Goal: Task Accomplishment & Management: Complete application form

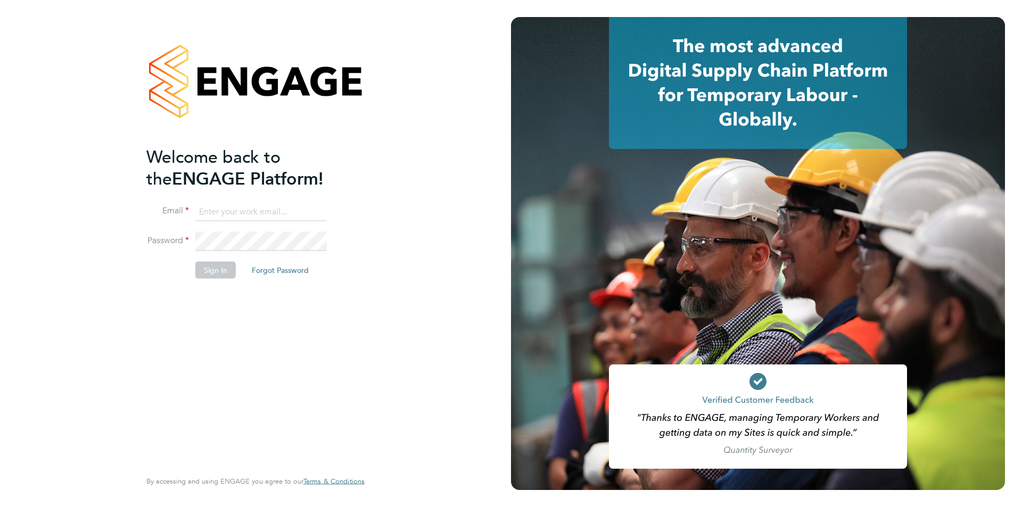
type input "[EMAIL_ADDRESS][DOMAIN_NAME]"
click at [217, 265] on button "Sign In" at bounding box center [215, 269] width 40 height 17
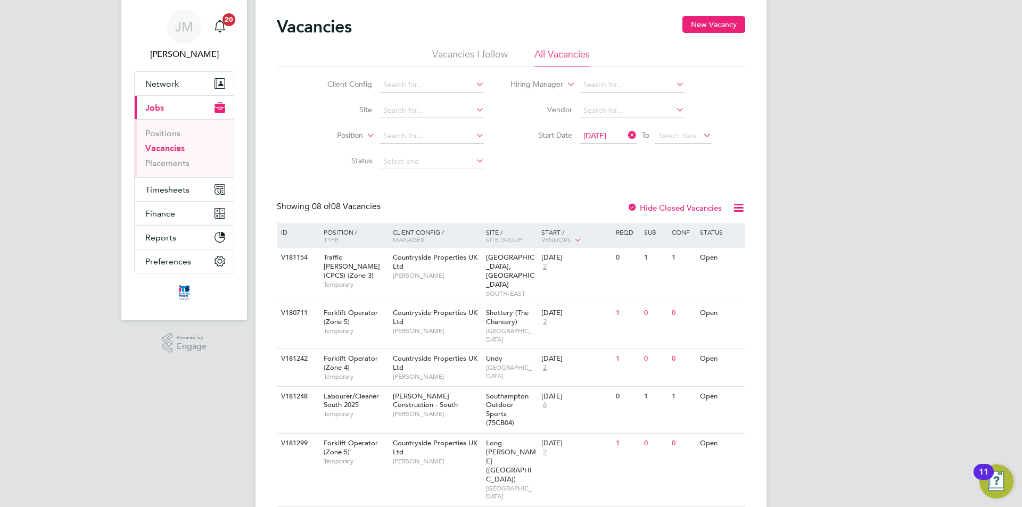
scroll to position [53, 0]
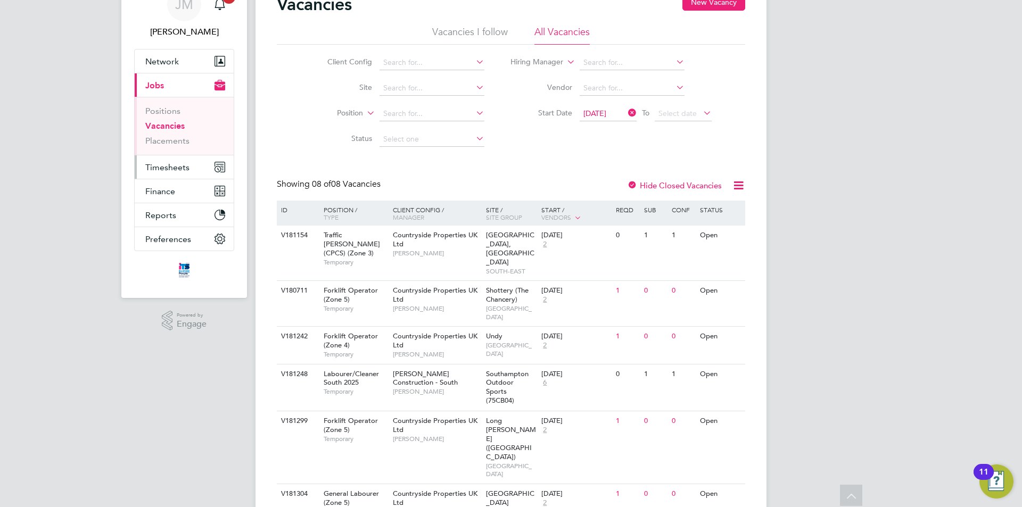
click at [179, 165] on span "Timesheets" at bounding box center [167, 167] width 44 height 10
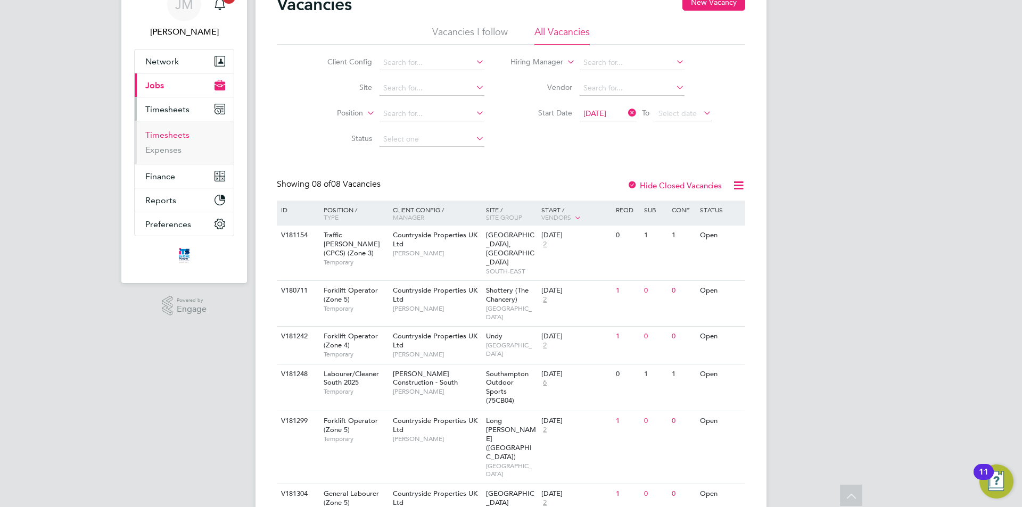
click at [183, 136] on link "Timesheets" at bounding box center [167, 135] width 44 height 10
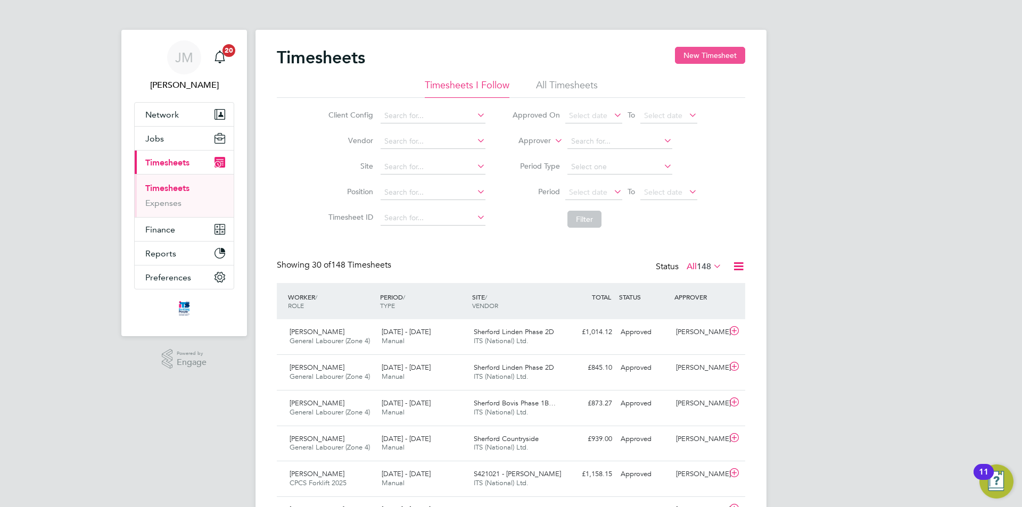
click at [708, 59] on button "New Timesheet" at bounding box center [710, 55] width 70 height 17
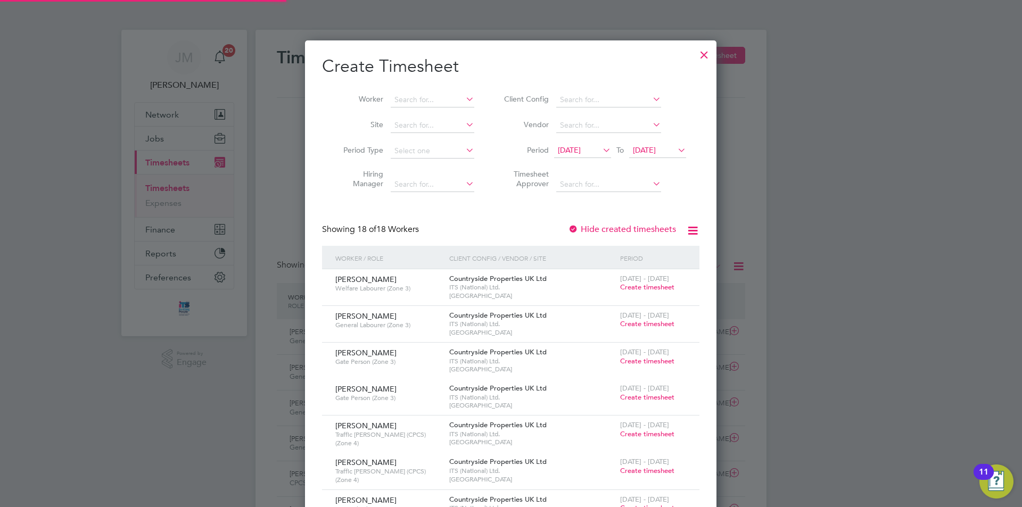
scroll to position [1238, 412]
click at [402, 100] on input at bounding box center [433, 100] width 84 height 15
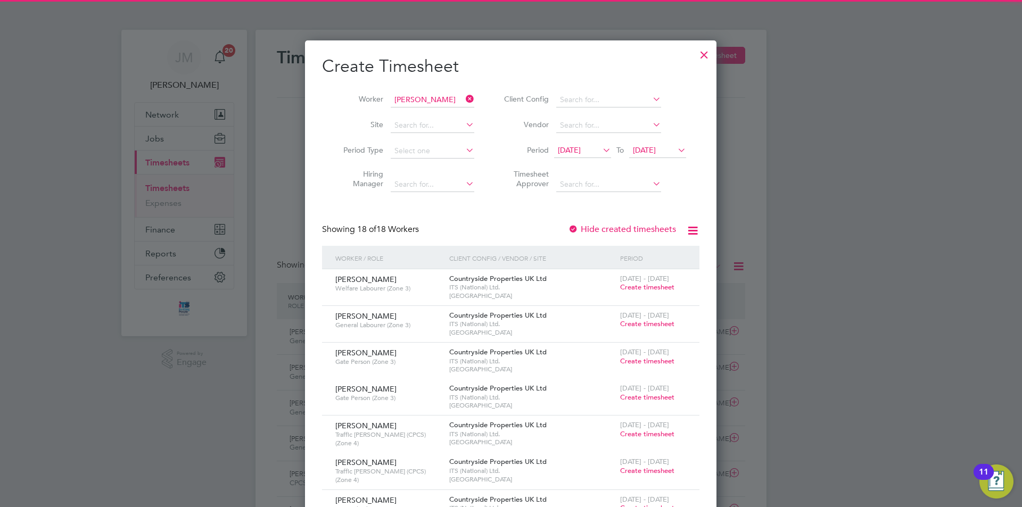
click at [426, 113] on li "Louisa Hall" at bounding box center [432, 114] width 85 height 14
type input "Louisa Hall"
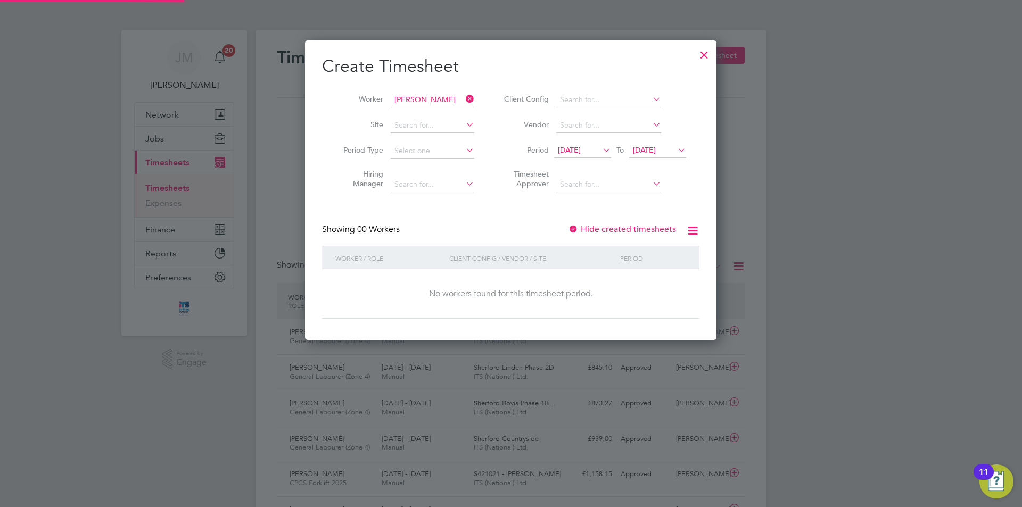
scroll to position [300, 412]
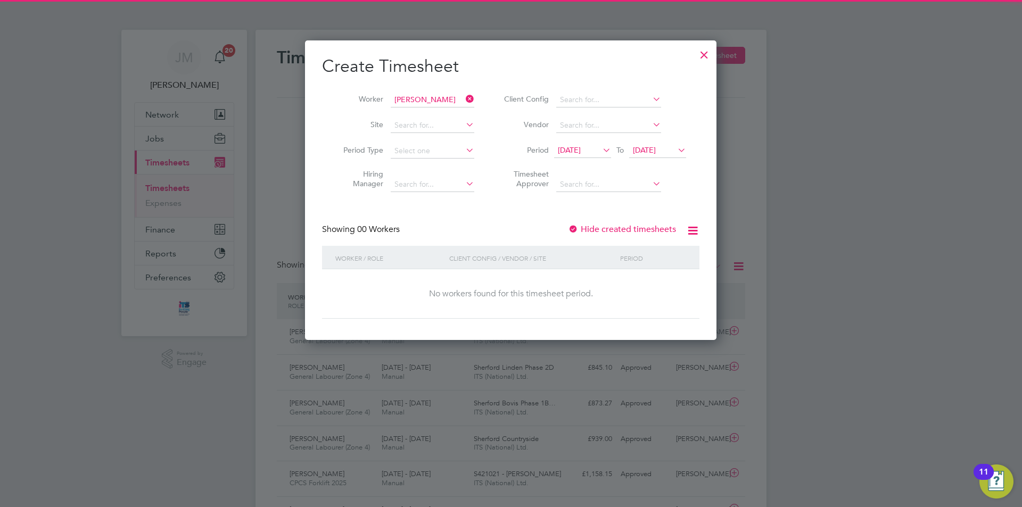
click at [581, 153] on span "12 Sep 2025" at bounding box center [569, 150] width 23 height 10
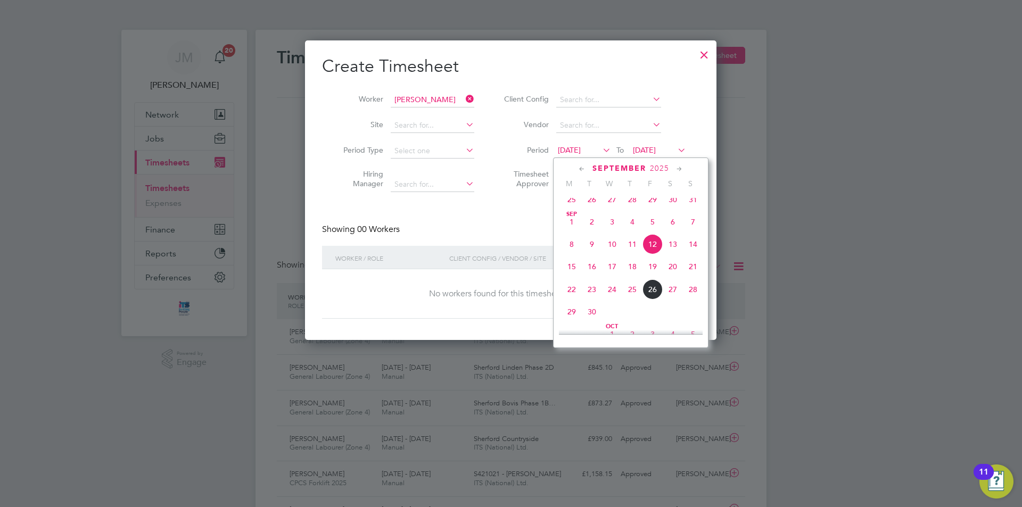
click at [572, 296] on span "22" at bounding box center [572, 290] width 20 height 20
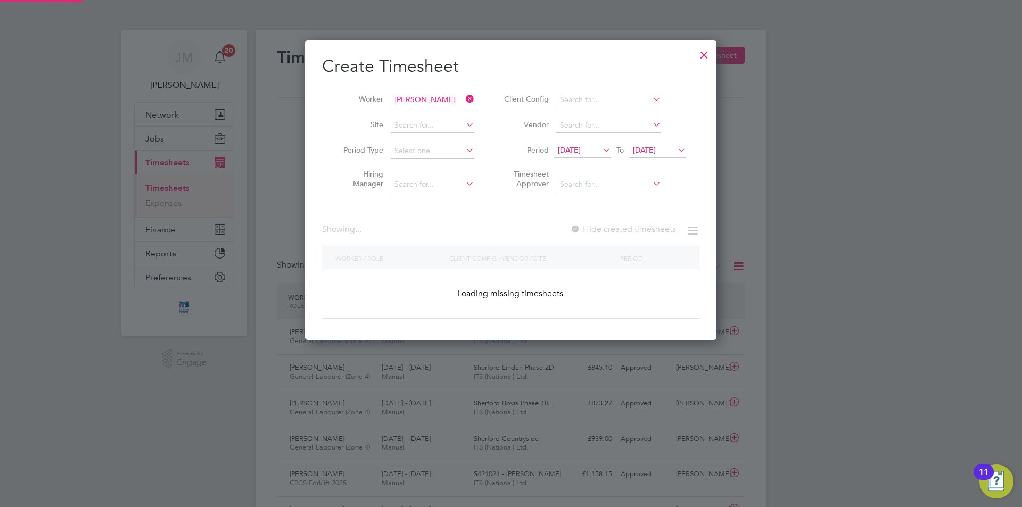
scroll to position [287, 412]
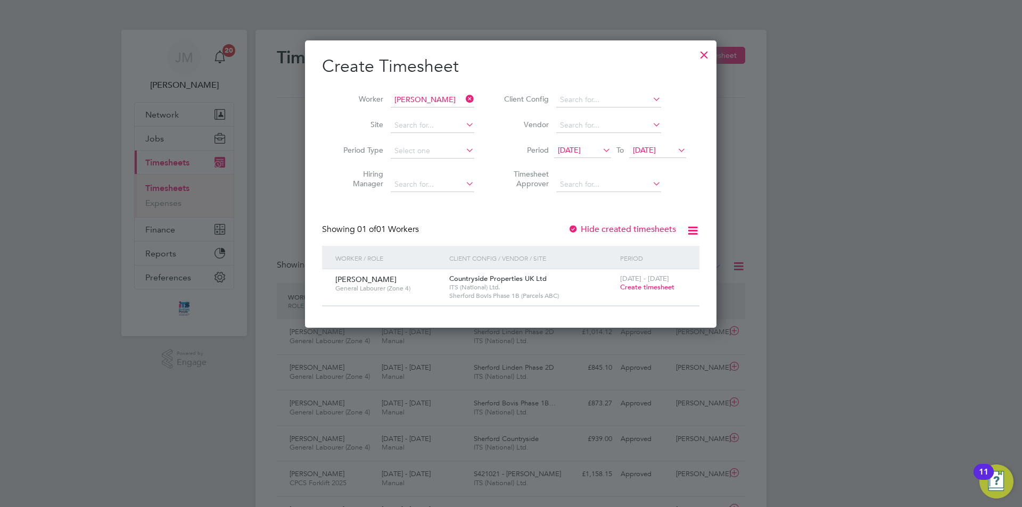
click at [639, 288] on span "Create timesheet" at bounding box center [647, 287] width 54 height 9
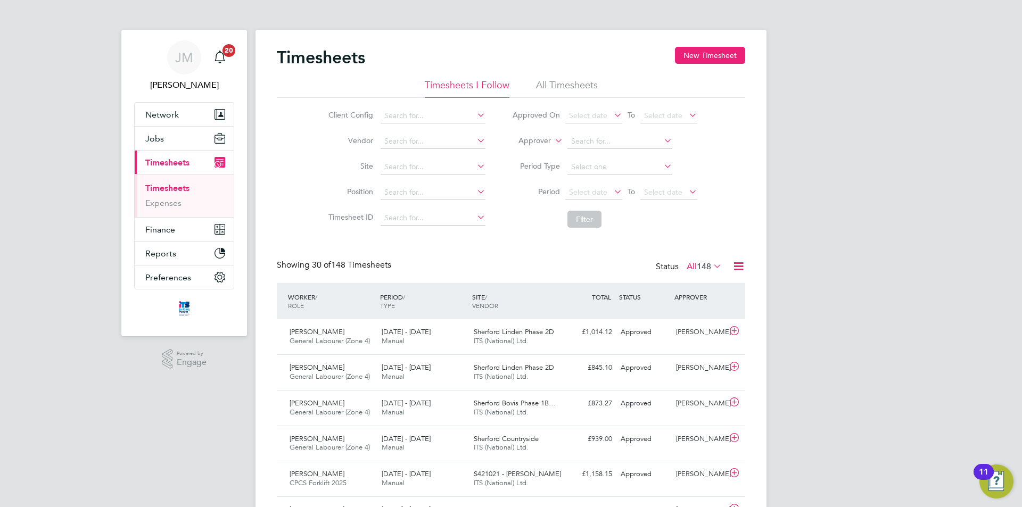
scroll to position [27, 93]
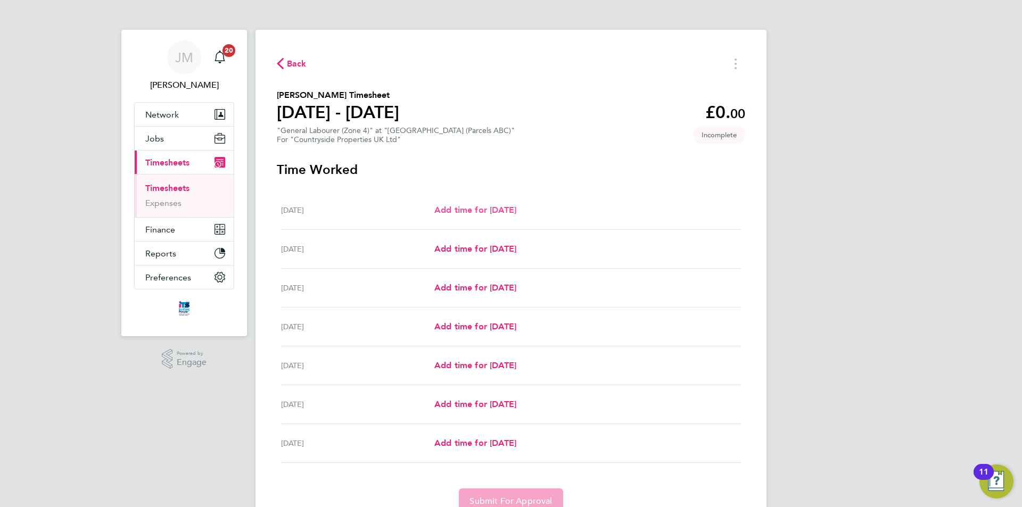
click at [495, 209] on span "Add time for Mon 22 Sep" at bounding box center [475, 210] width 82 height 10
select select "30"
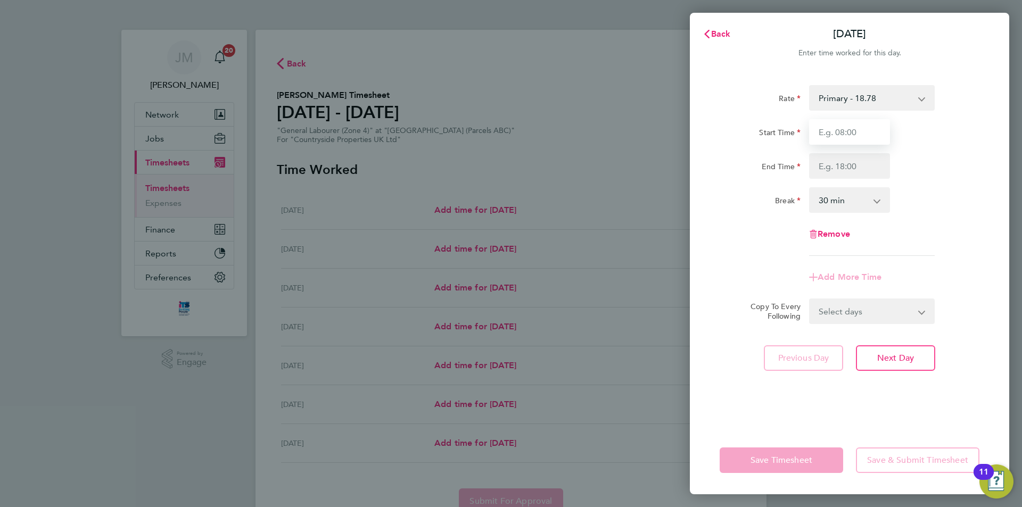
click at [861, 135] on input "Start Time" at bounding box center [849, 132] width 81 height 26
type input "07:30"
click at [859, 166] on input "End Time" at bounding box center [849, 166] width 81 height 26
type input "17:00"
click at [951, 224] on div "Rate Primary - 18.78 Start Time 07:30 End Time 17:00 Break 0 min 15 min 30 min …" at bounding box center [850, 170] width 260 height 171
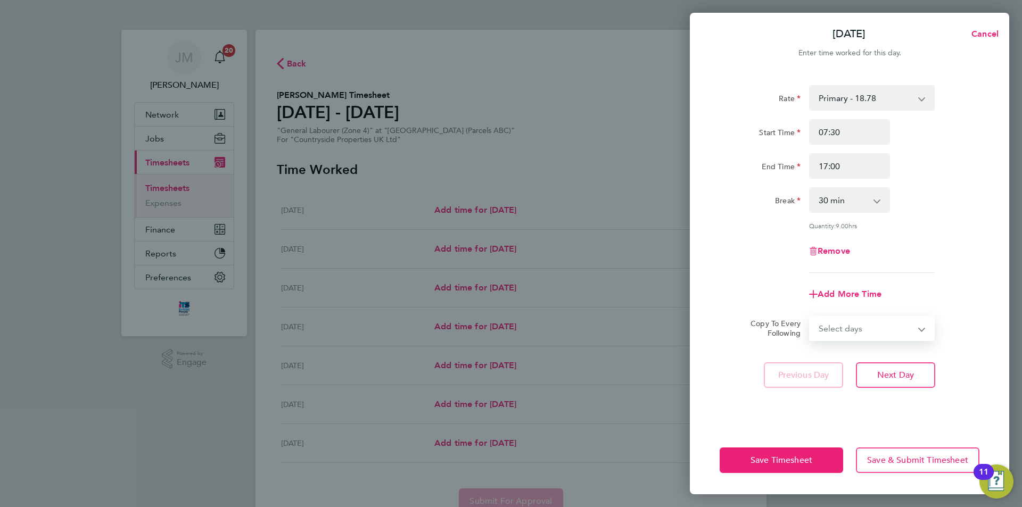
drag, startPoint x: 876, startPoint y: 323, endPoint x: 876, endPoint y: 329, distance: 5.4
click at [876, 323] on select "Select days Day Weekday (Mon-Fri) Weekend (Sat-Sun) Tuesday Wednesday Thursday …" at bounding box center [866, 328] width 112 height 23
select select "WEEKDAY"
click at [810, 317] on select "Select days Day Weekday (Mon-Fri) Weekend (Sat-Sun) Tuesday Wednesday Thursday …" at bounding box center [866, 328] width 112 height 23
select select "2025-09-28"
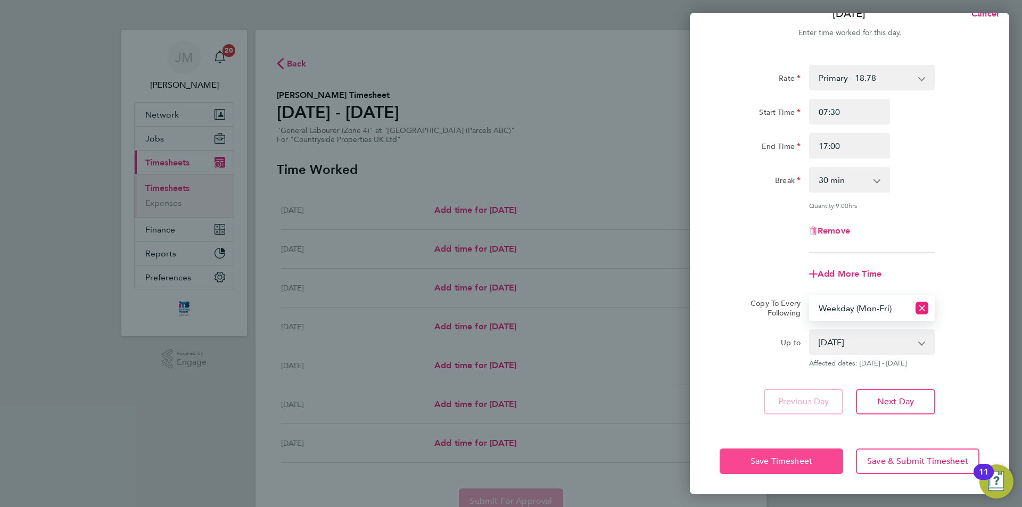
click at [807, 459] on span "Save Timesheet" at bounding box center [782, 461] width 62 height 11
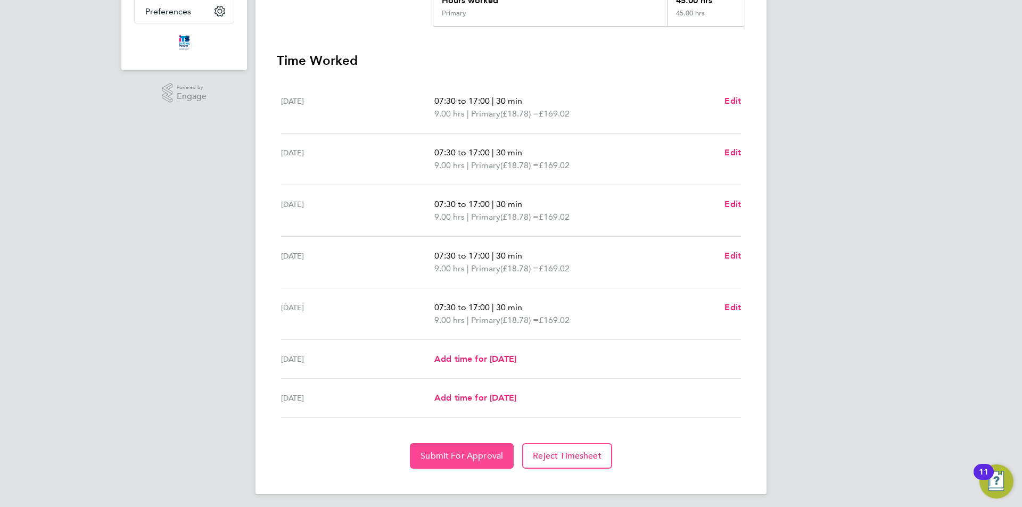
click at [480, 452] on span "Submit For Approval" at bounding box center [462, 456] width 83 height 11
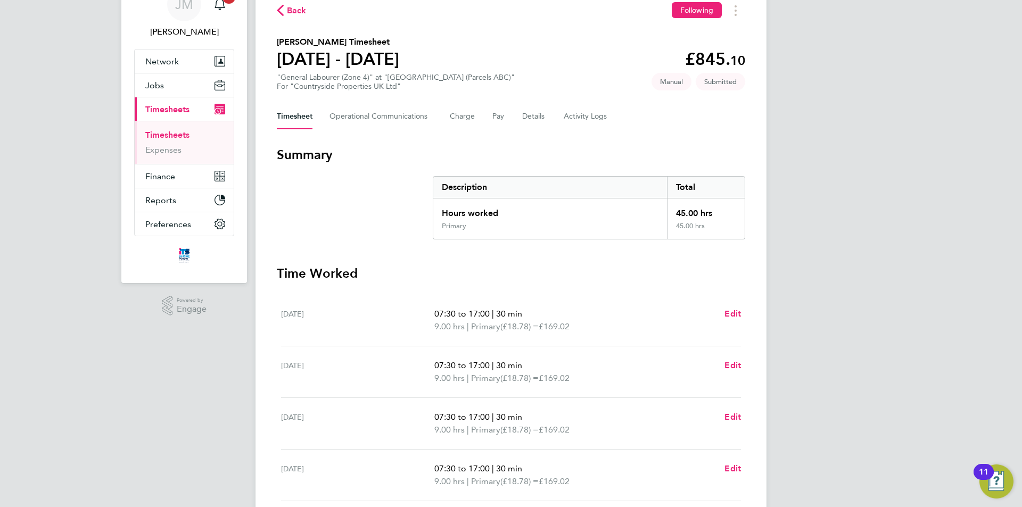
click at [178, 130] on link "Timesheets" at bounding box center [167, 135] width 44 height 10
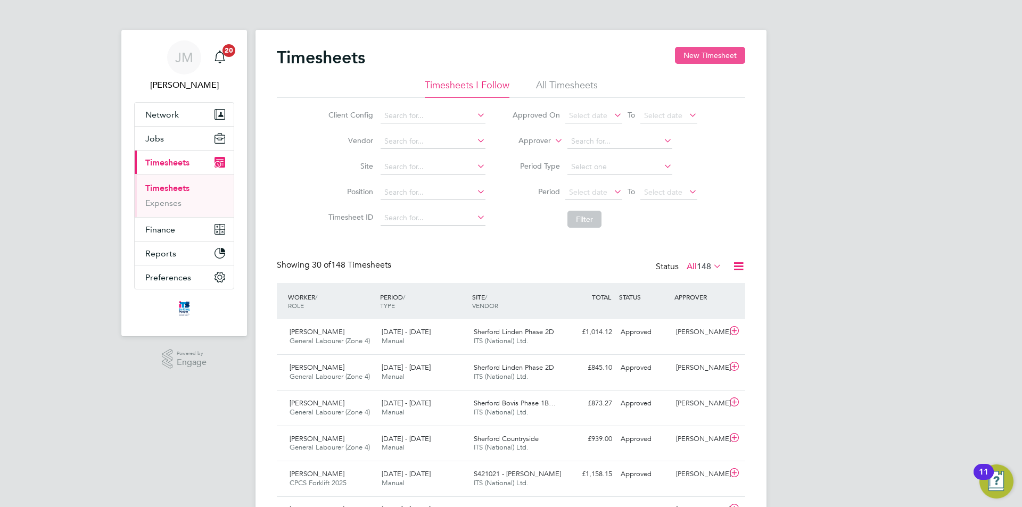
click at [705, 58] on button "New Timesheet" at bounding box center [710, 55] width 70 height 17
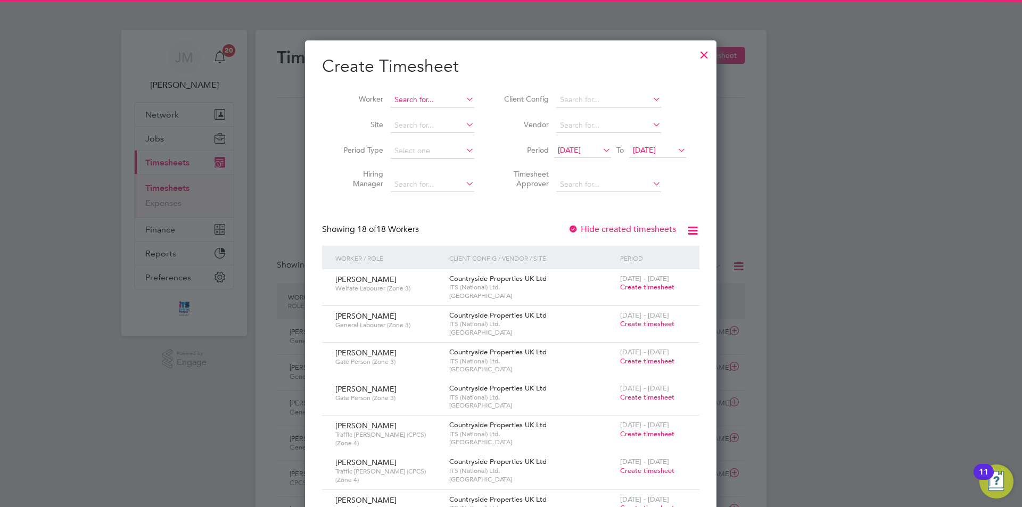
click at [437, 99] on input at bounding box center [433, 100] width 84 height 15
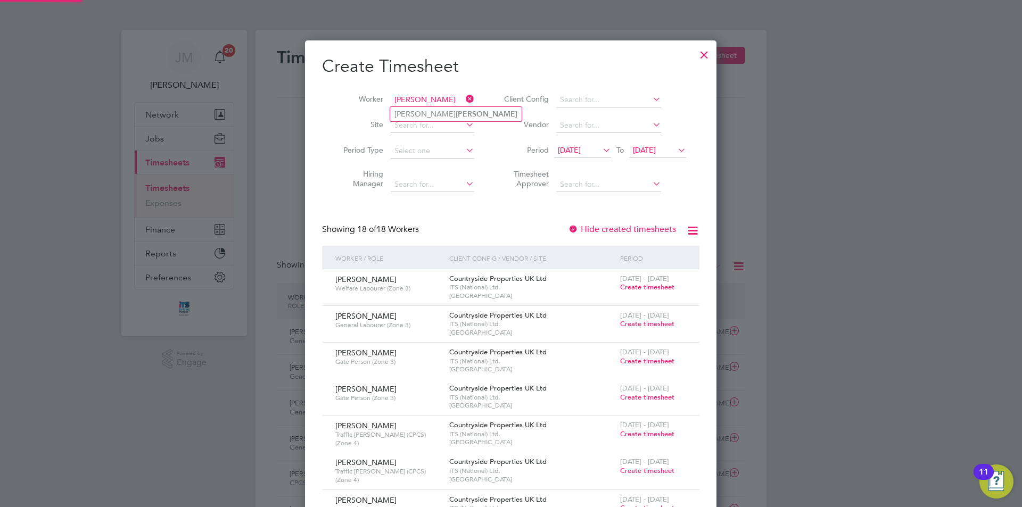
drag, startPoint x: 440, startPoint y: 112, endPoint x: 466, endPoint y: 125, distance: 29.3
click at [456, 112] on b "Crawford" at bounding box center [487, 114] width 62 height 9
type input "John Crawford"
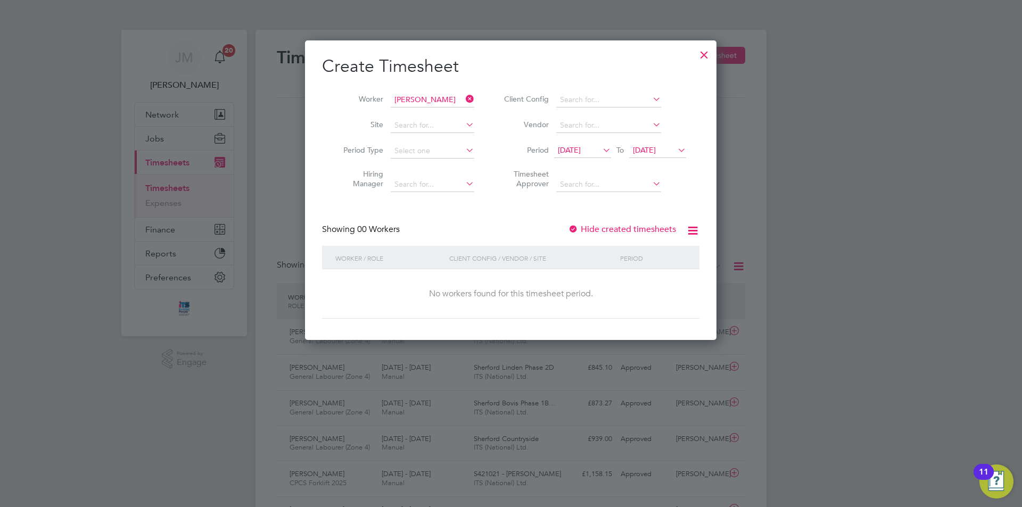
click at [581, 145] on span "12 Sep 2025" at bounding box center [569, 150] width 23 height 10
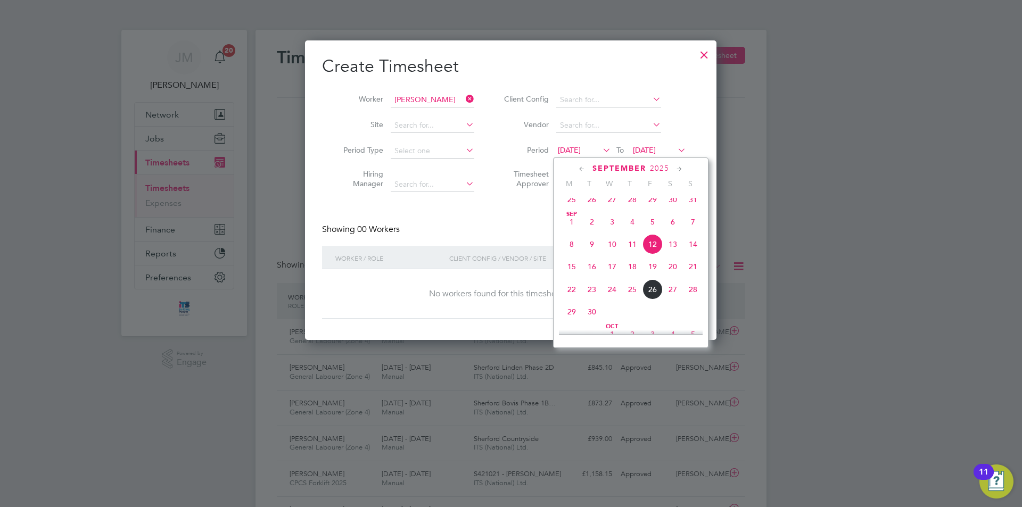
click at [571, 300] on span "22" at bounding box center [572, 290] width 20 height 20
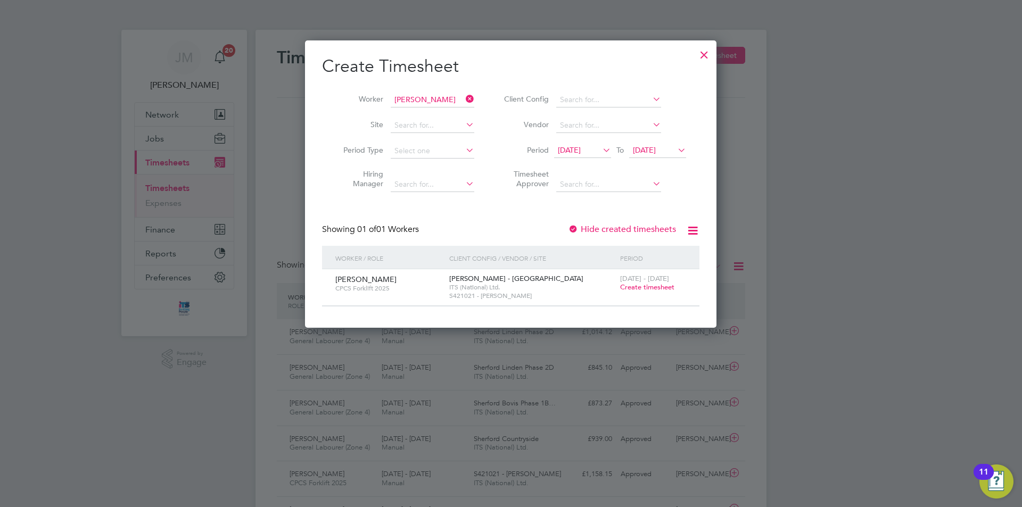
click at [652, 286] on span "Create timesheet" at bounding box center [647, 287] width 54 height 9
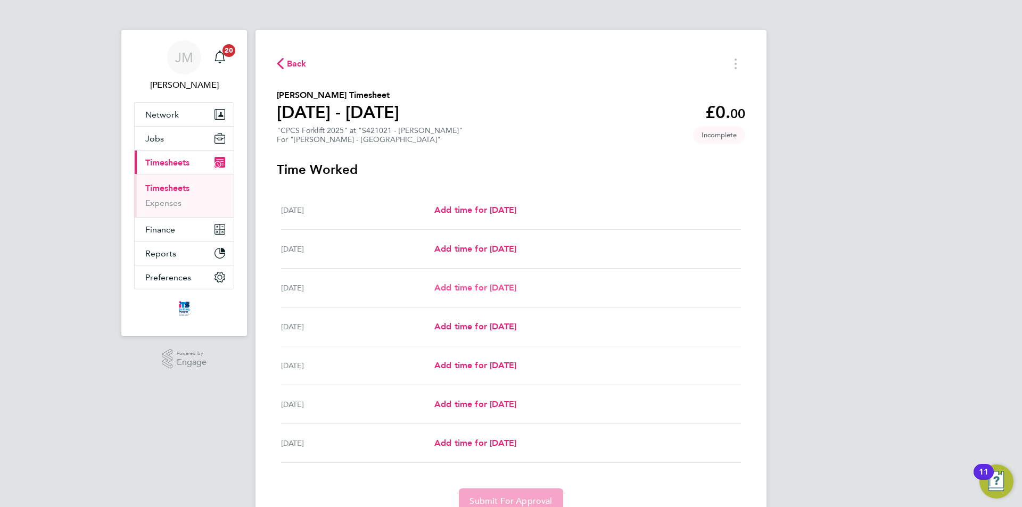
click at [493, 286] on span "Add time for Mon 22 Sep" at bounding box center [475, 288] width 82 height 10
select select "60"
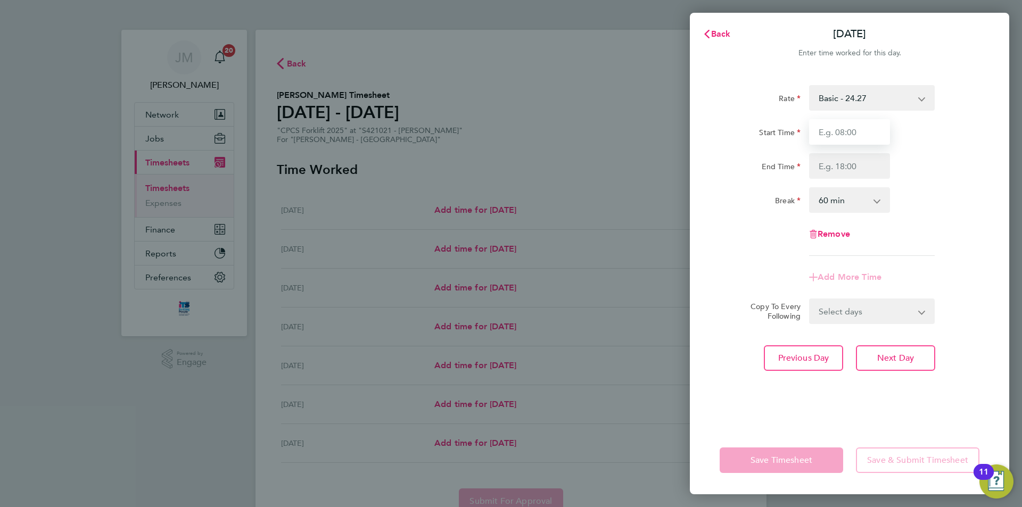
click at [854, 137] on input "Start Time" at bounding box center [849, 132] width 81 height 26
type input "07:30"
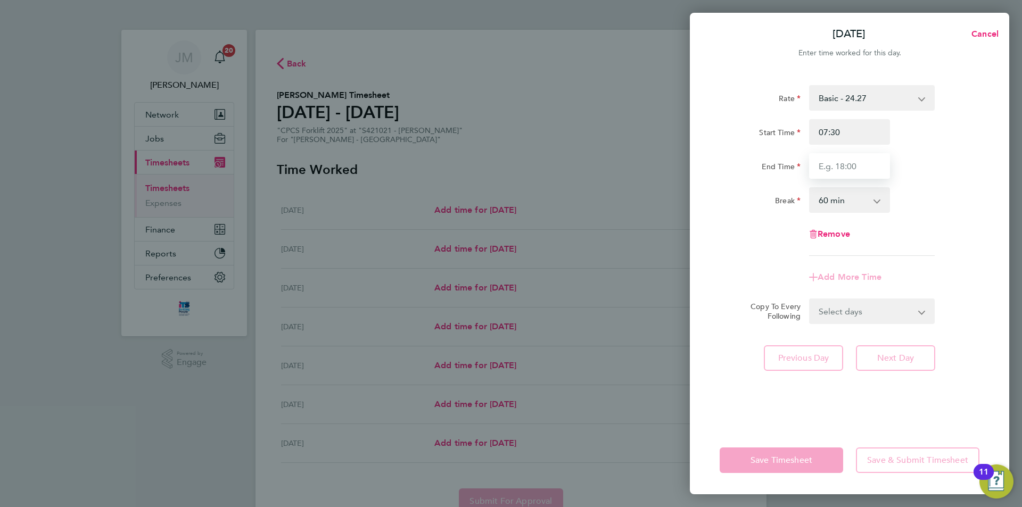
click at [852, 162] on input "End Time" at bounding box center [849, 166] width 81 height 26
type input "17:00"
click at [946, 192] on div "Break 0 min 15 min 30 min 45 min 60 min 75 min 90 min" at bounding box center [850, 200] width 268 height 26
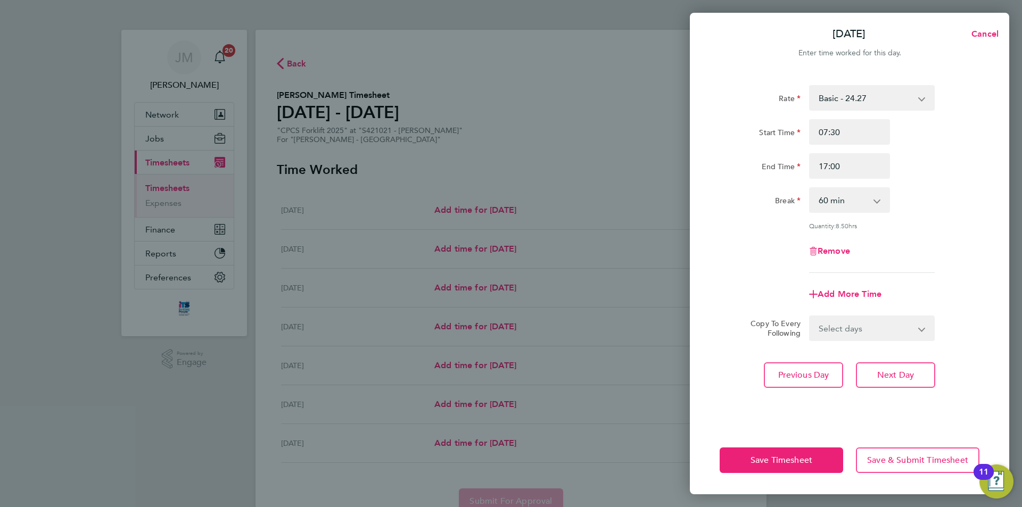
click at [875, 200] on select "0 min 15 min 30 min 45 min 60 min 75 min 90 min" at bounding box center [843, 199] width 66 height 23
select select "30"
click at [810, 188] on select "0 min 15 min 30 min 45 min 60 min 75 min 90 min" at bounding box center [843, 199] width 66 height 23
click at [876, 318] on select "Select days Day Tuesday Wednesday Thursday Friday" at bounding box center [866, 328] width 112 height 23
select select "THU"
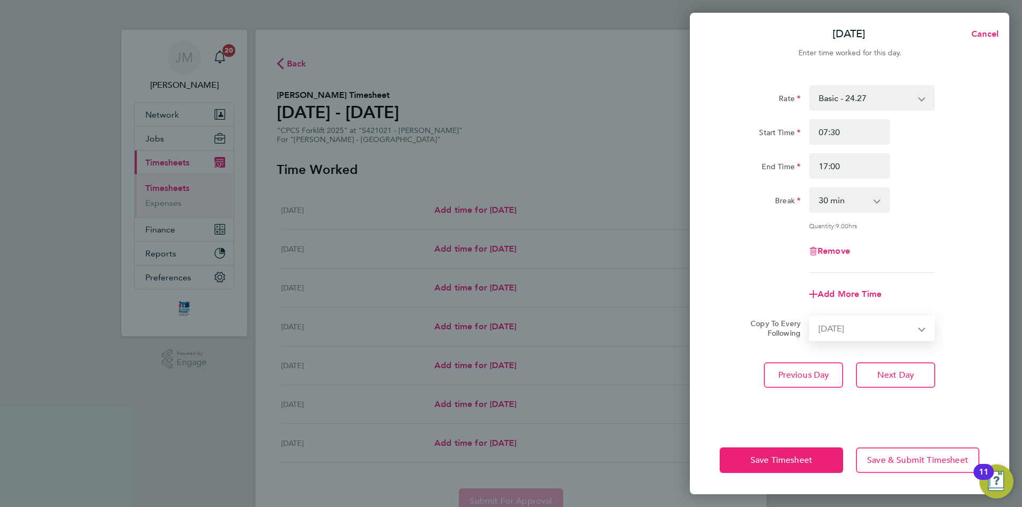
click at [810, 317] on select "Select days Day Tuesday Wednesday Thursday Friday" at bounding box center [866, 328] width 112 height 23
select select "2025-09-26"
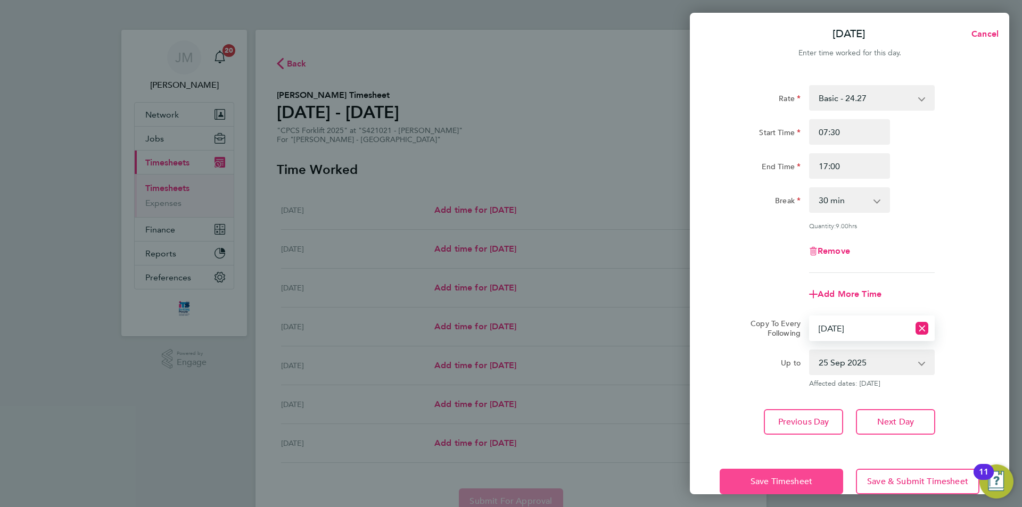
click at [801, 478] on span "Save Timesheet" at bounding box center [782, 482] width 62 height 11
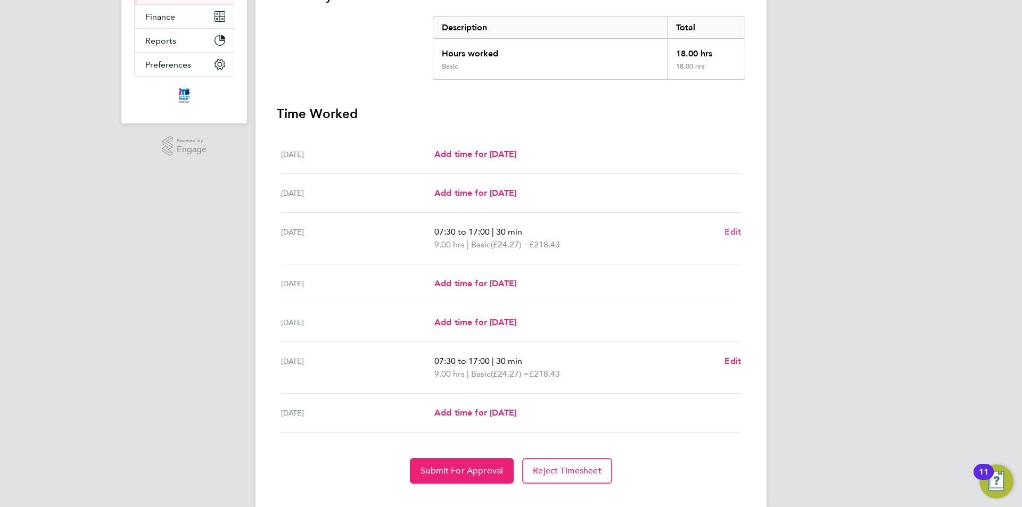
click at [735, 234] on span "Edit" at bounding box center [733, 232] width 17 height 10
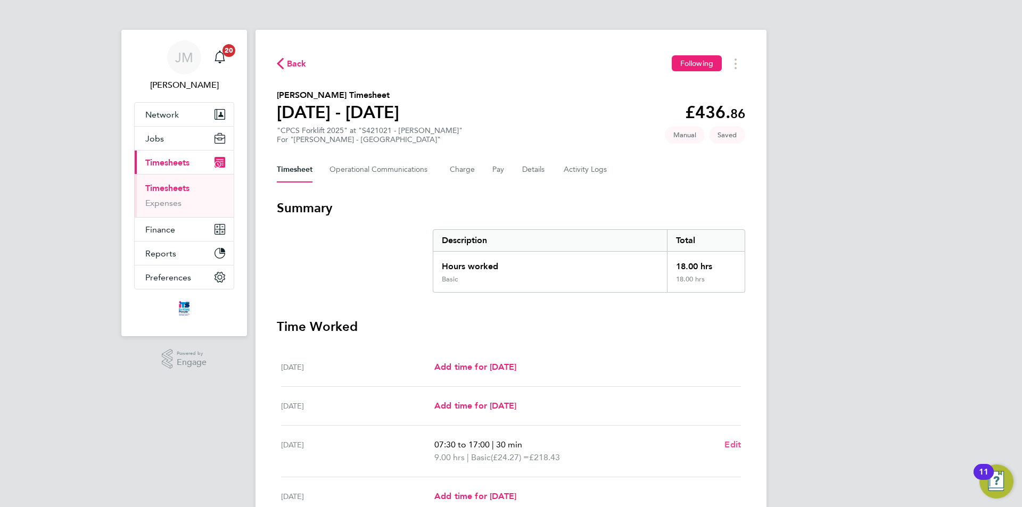
select select "30"
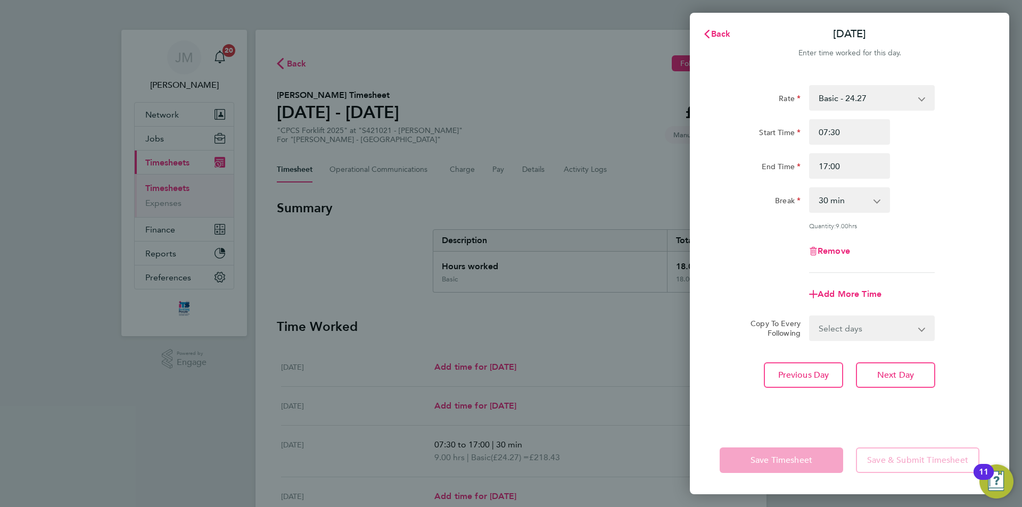
click at [900, 324] on select "Select days Day Tuesday Wednesday Thursday Friday" at bounding box center [866, 328] width 112 height 23
select select "TUE"
click at [810, 317] on select "Select days Day Tuesday Wednesday Thursday Friday" at bounding box center [866, 328] width 112 height 23
select select "2025-09-26"
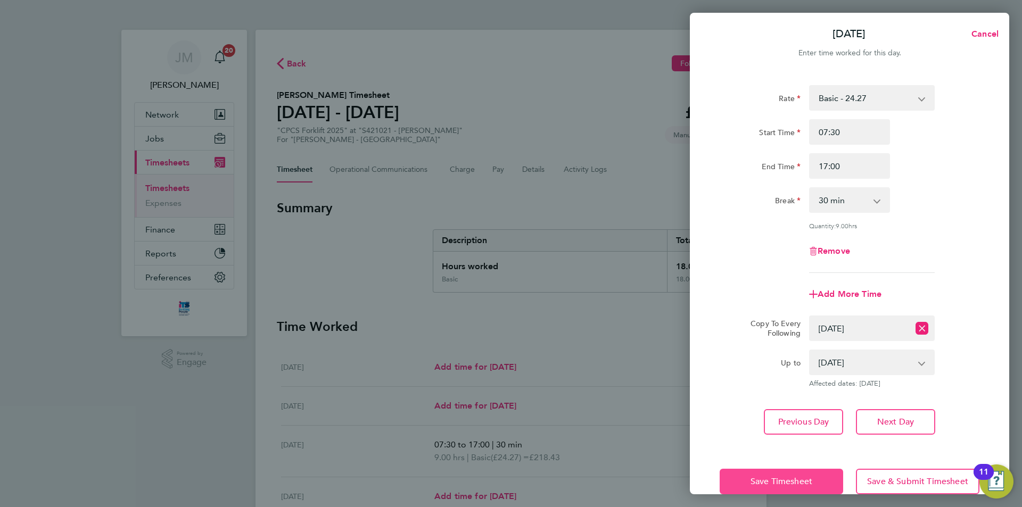
click at [797, 478] on span "Save Timesheet" at bounding box center [782, 482] width 62 height 11
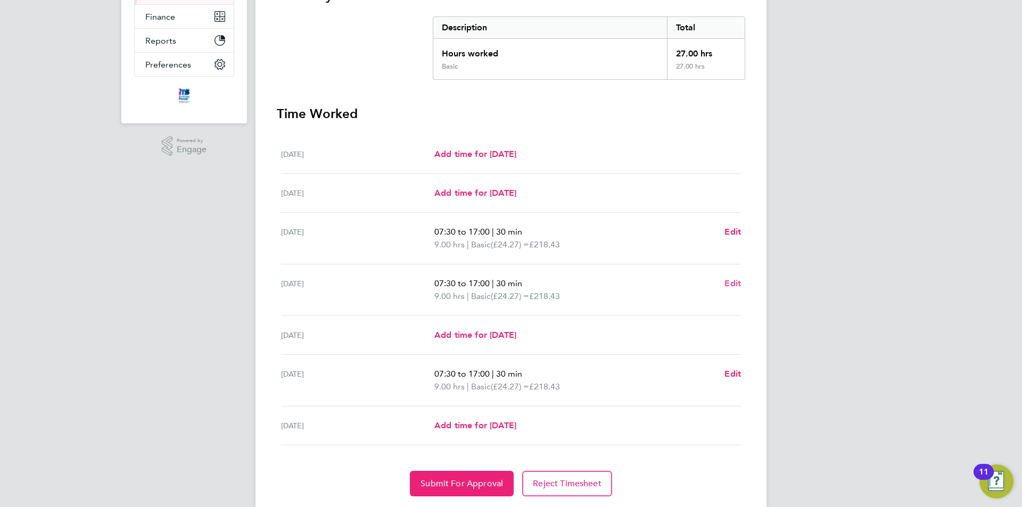
click at [732, 284] on span "Edit" at bounding box center [733, 283] width 17 height 10
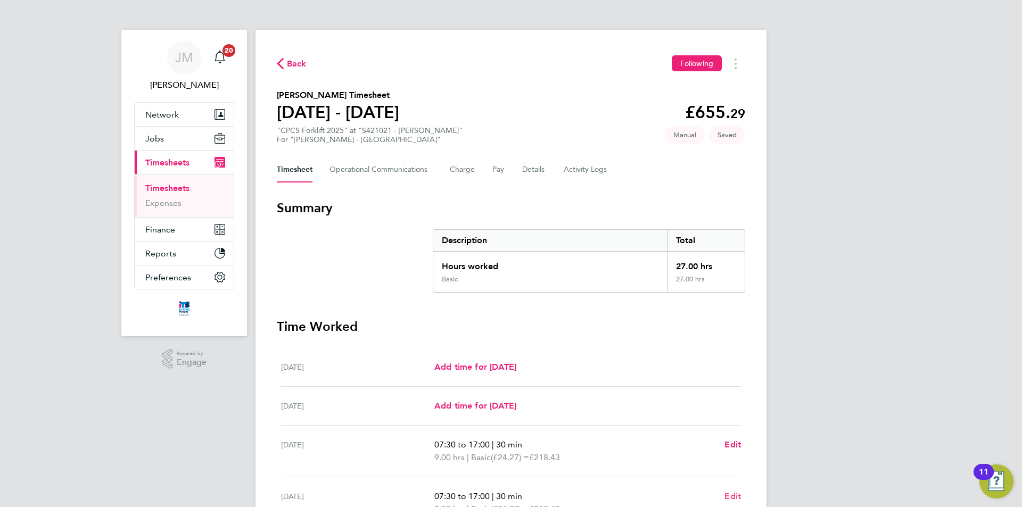
select select "30"
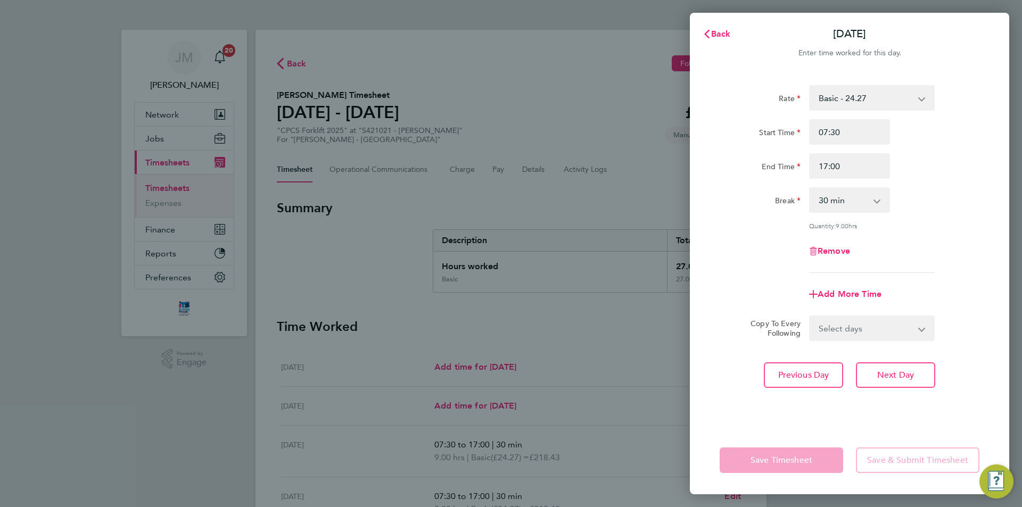
click at [868, 327] on select "Select days Day Wednesday Thursday Friday" at bounding box center [866, 328] width 112 height 23
select select "WED"
click at [810, 317] on select "Select days Day Wednesday Thursday Friday" at bounding box center [866, 328] width 112 height 23
select select "2025-09-26"
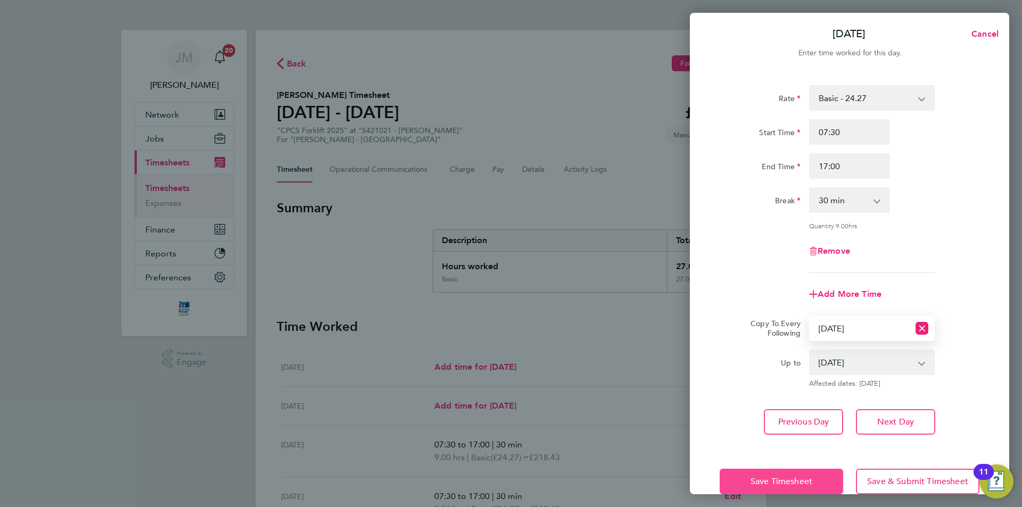
click at [798, 478] on span "Save Timesheet" at bounding box center [782, 482] width 62 height 11
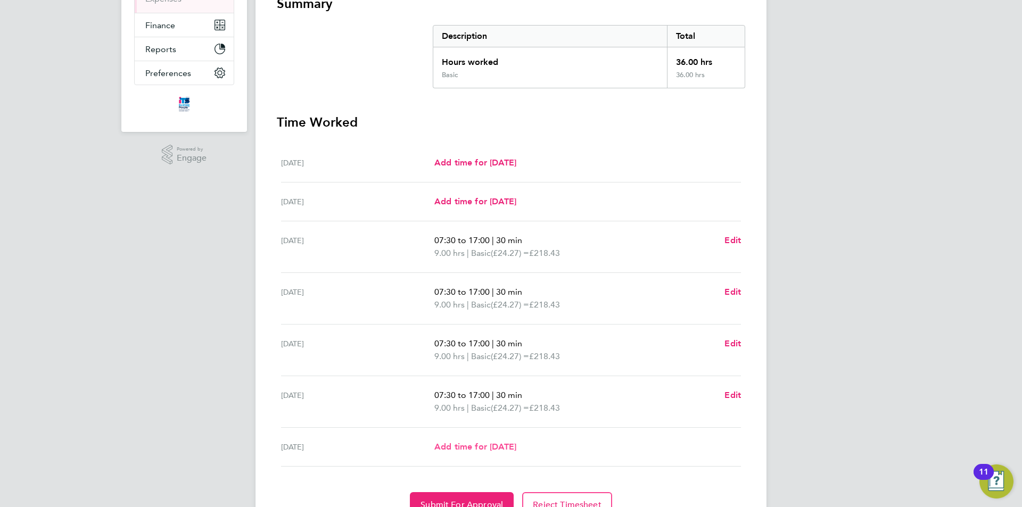
click at [495, 444] on span "Add time for Fri 26 Sep" at bounding box center [475, 447] width 82 height 10
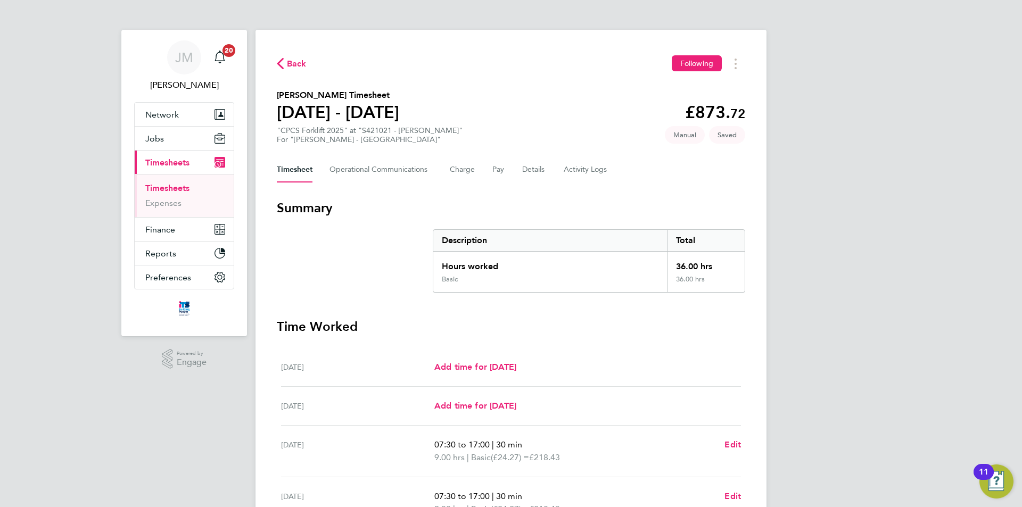
select select "60"
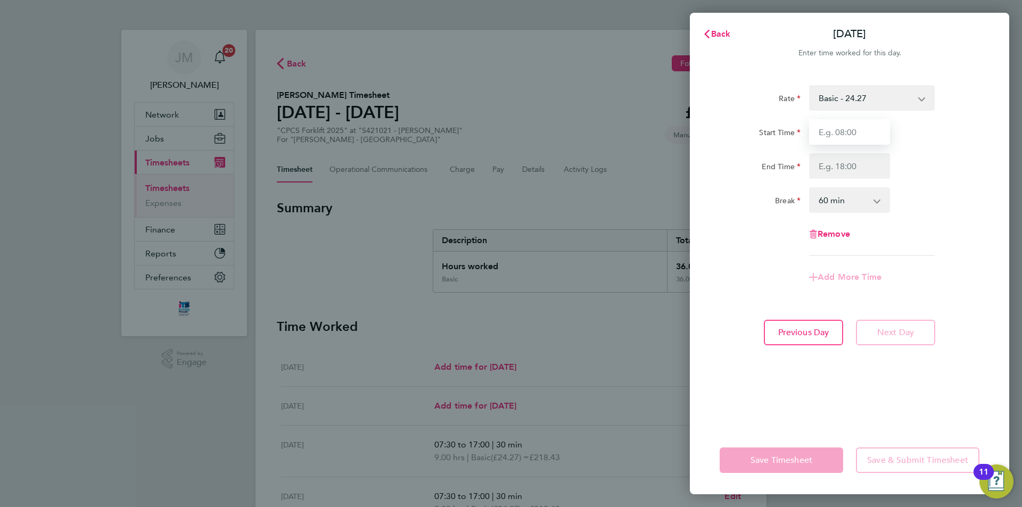
click at [864, 137] on input "Start Time" at bounding box center [849, 132] width 81 height 26
type input "07:30"
click at [1016, 187] on div "Back Fri 26 Sep Enter time worked for this day. Rate Basic - 24.27 Overtime - 3…" at bounding box center [511, 253] width 1022 height 507
click at [871, 167] on input "End Time" at bounding box center [849, 166] width 81 height 26
type input "11:30"
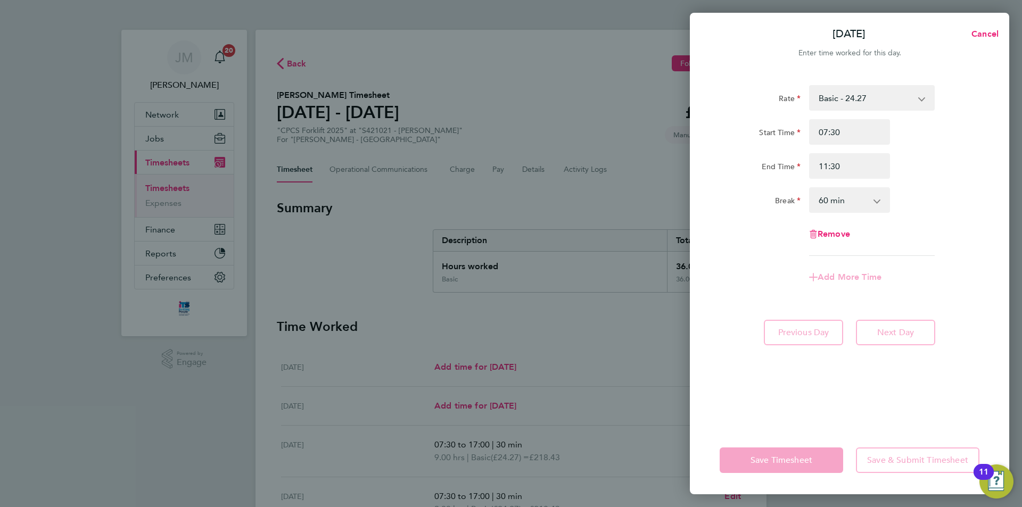
click at [935, 195] on div "Break 0 min 15 min 30 min 45 min 60 min 75 min 90 min" at bounding box center [850, 200] width 268 height 26
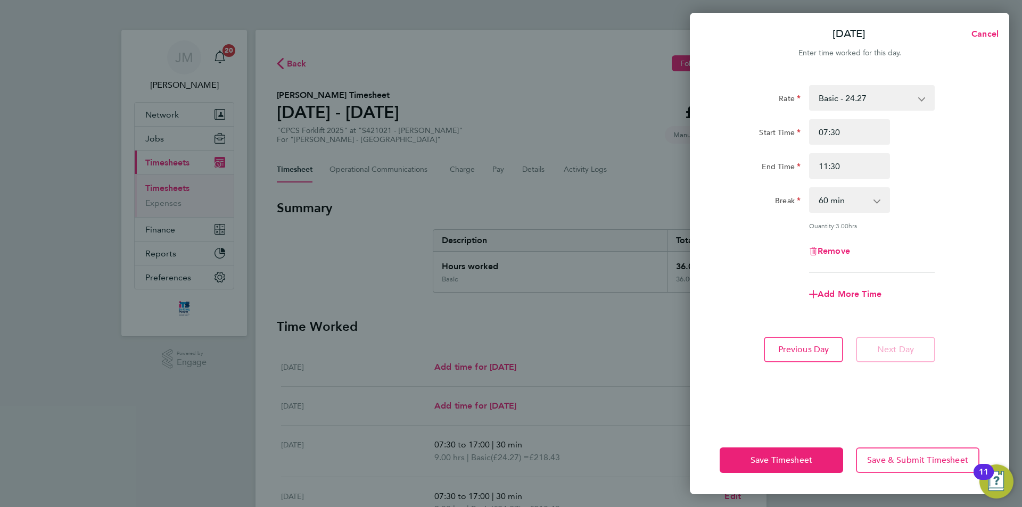
click at [871, 203] on select "0 min 15 min 30 min 45 min 60 min 75 min 90 min" at bounding box center [843, 199] width 66 height 23
select select "30"
click at [810, 188] on select "0 min 15 min 30 min 45 min 60 min 75 min 90 min" at bounding box center [843, 199] width 66 height 23
drag, startPoint x: 860, startPoint y: 165, endPoint x: 775, endPoint y: 168, distance: 85.2
click at [775, 168] on div "End Time 11:30" at bounding box center [850, 166] width 268 height 26
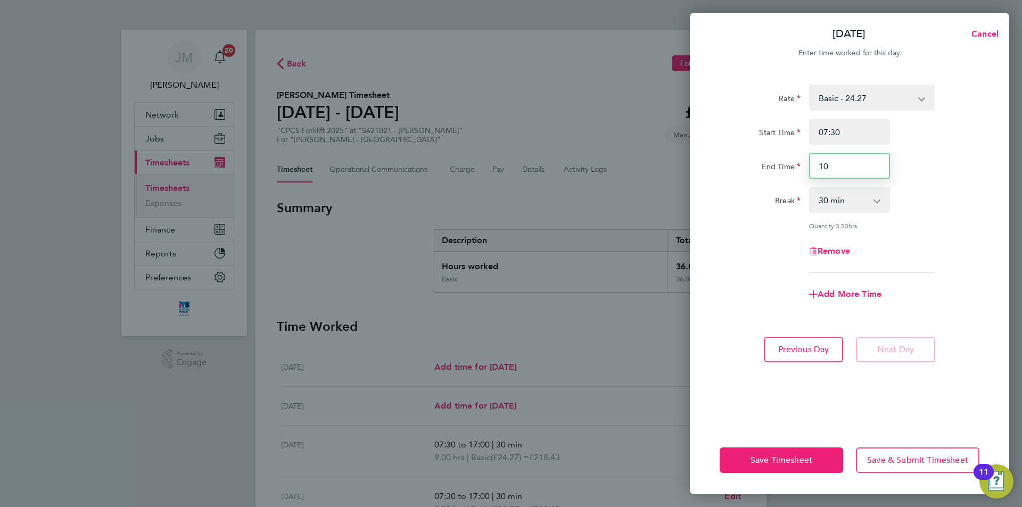
drag, startPoint x: 885, startPoint y: 166, endPoint x: 753, endPoint y: 169, distance: 131.6
click at [753, 169] on div "End Time 10" at bounding box center [850, 166] width 268 height 26
type input "11:00"
click at [744, 242] on div "Remove" at bounding box center [850, 252] width 268 height 26
click at [853, 200] on select "0 min 15 min 30 min 45 min 60 min 75 min 90 min" at bounding box center [843, 199] width 66 height 23
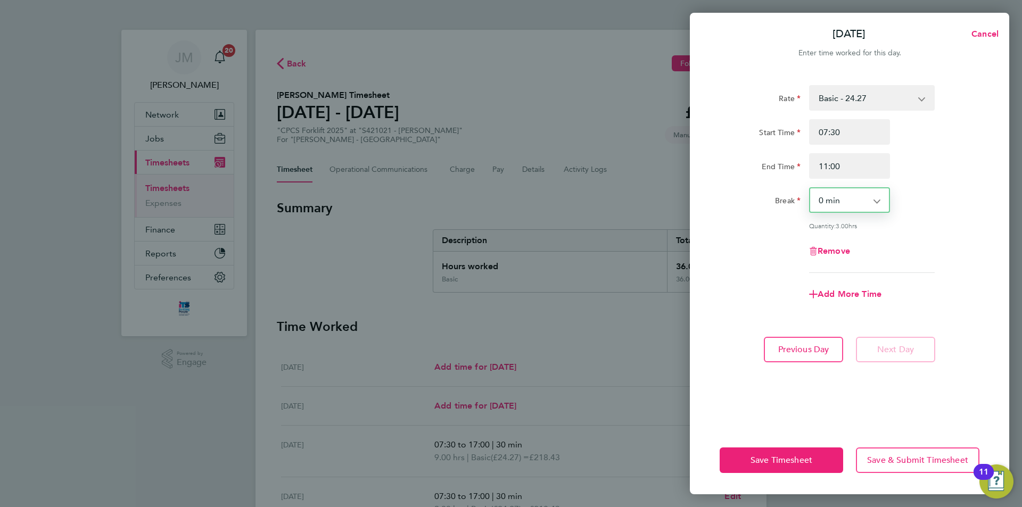
click at [810, 188] on select "0 min 15 min 30 min 45 min 60 min 75 min 90 min" at bounding box center [843, 199] width 66 height 23
drag, startPoint x: 859, startPoint y: 166, endPoint x: 743, endPoint y: 170, distance: 116.7
click at [745, 170] on div "End Time 11:00" at bounding box center [850, 166] width 268 height 26
click at [867, 192] on select "0 min 15 min 30 min 45 min 60 min 75 min 90 min" at bounding box center [843, 199] width 66 height 23
select select "30"
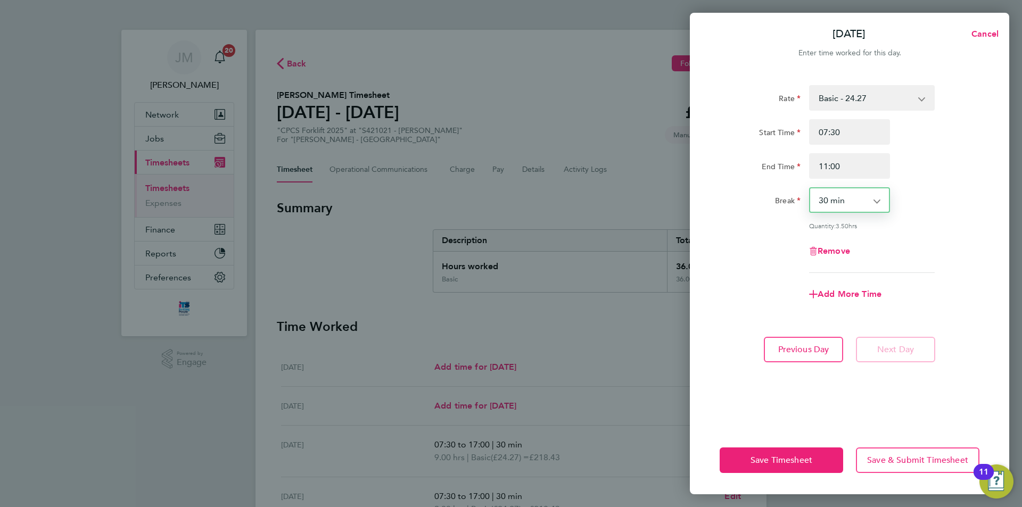
click at [810, 188] on select "0 min 15 min 30 min 45 min 60 min 75 min 90 min" at bounding box center [843, 199] width 66 height 23
click at [784, 457] on span "Save Timesheet" at bounding box center [782, 460] width 62 height 11
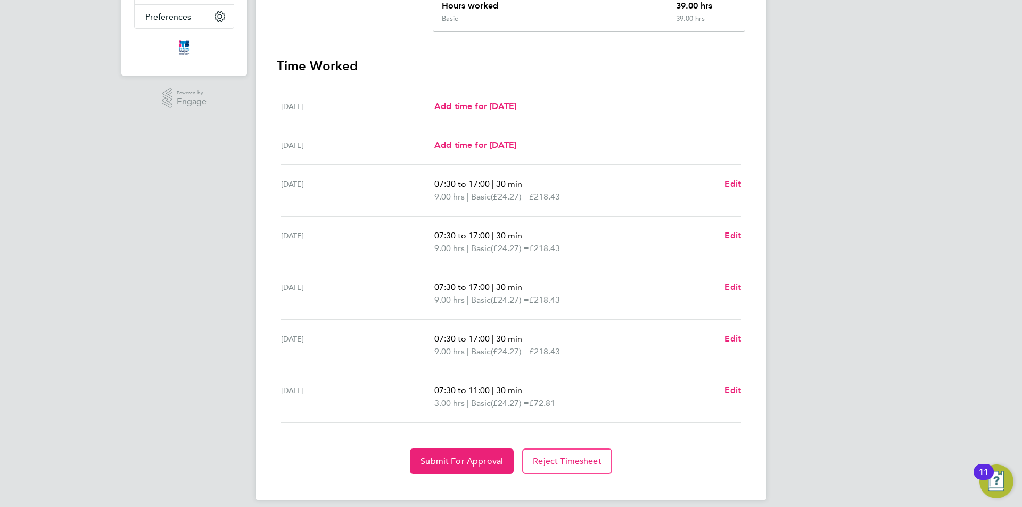
scroll to position [270, 0]
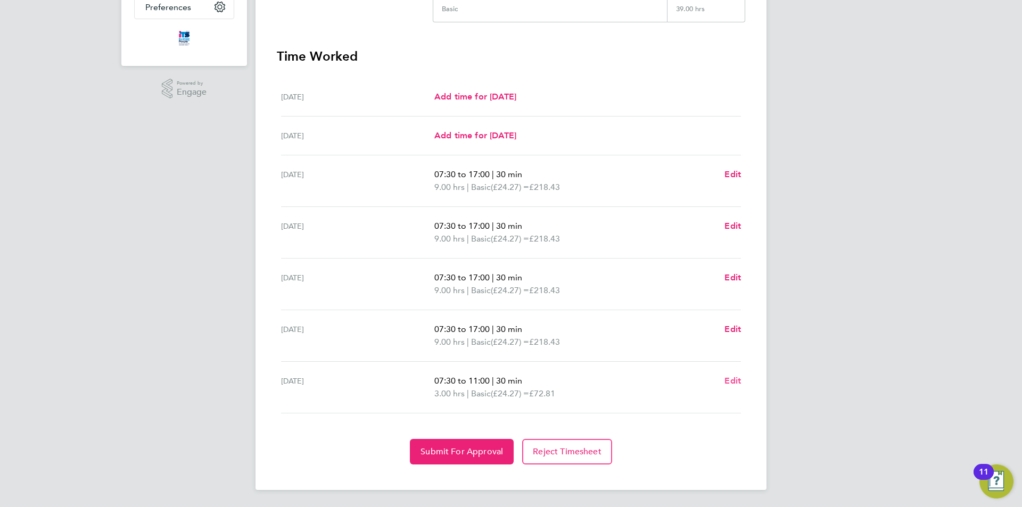
click at [734, 381] on span "Edit" at bounding box center [733, 381] width 17 height 10
select select "30"
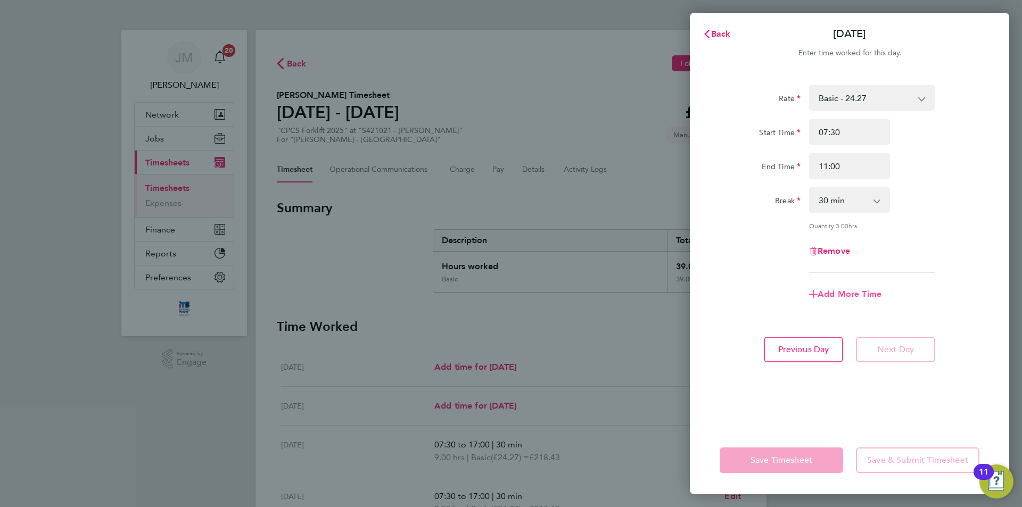
click at [848, 291] on span "Add More Time" at bounding box center [850, 294] width 64 height 10
select select "null"
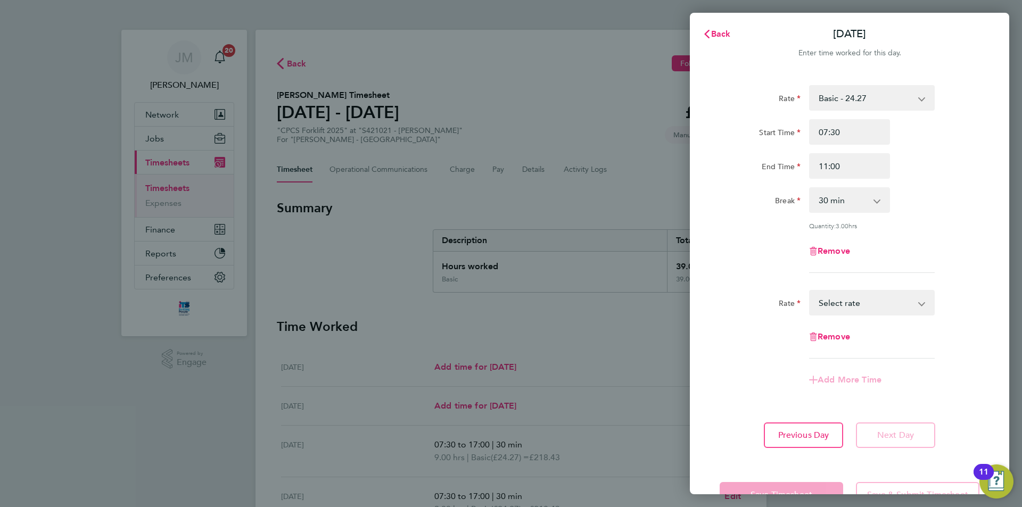
click at [866, 302] on select "Basic - 24.27 Overtime - 35.27 Extra Overtime - 46.27 Select rate" at bounding box center [865, 302] width 111 height 23
select select "60"
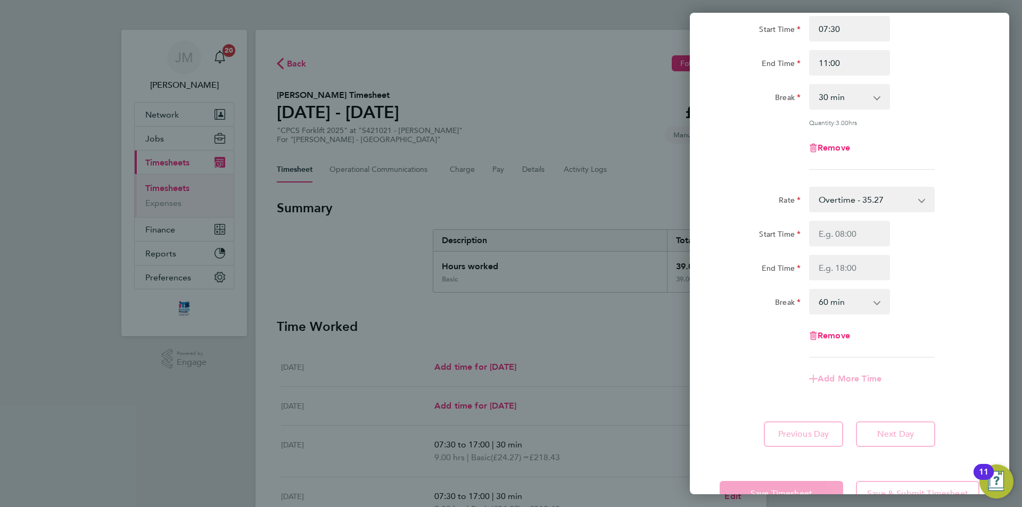
scroll to position [106, 0]
click at [868, 232] on input "Start Time" at bounding box center [849, 231] width 81 height 26
type input "11:00"
click at [865, 265] on input "End Time" at bounding box center [849, 265] width 81 height 26
type input "17:00"
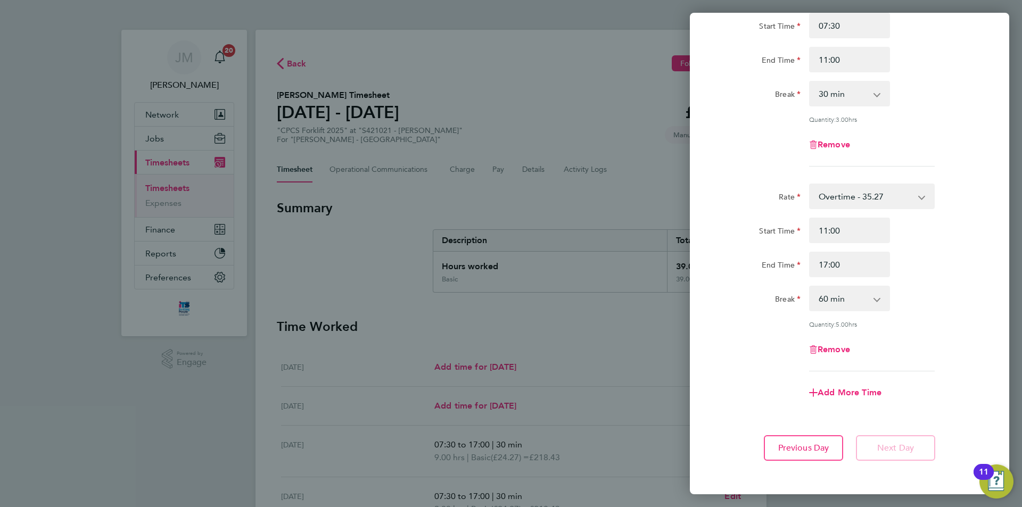
click at [926, 268] on div "End Time 17:00" at bounding box center [850, 265] width 268 height 26
click at [869, 298] on select "0 min 15 min 30 min 45 min 60 min 75 min 90 min" at bounding box center [843, 298] width 66 height 23
select select "0"
click at [810, 287] on select "0 min 15 min 30 min 45 min 60 min 75 min 90 min" at bounding box center [843, 298] width 66 height 23
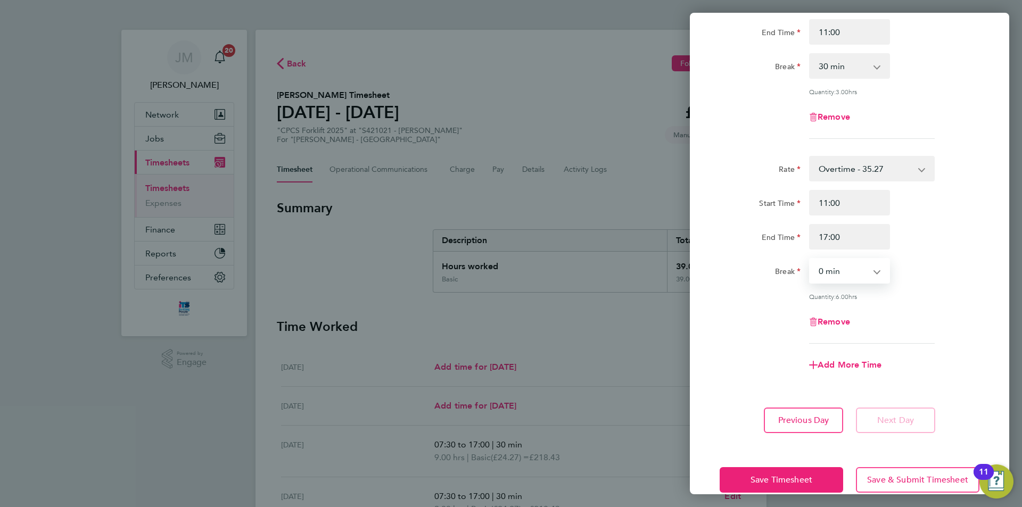
scroll to position [152, 0]
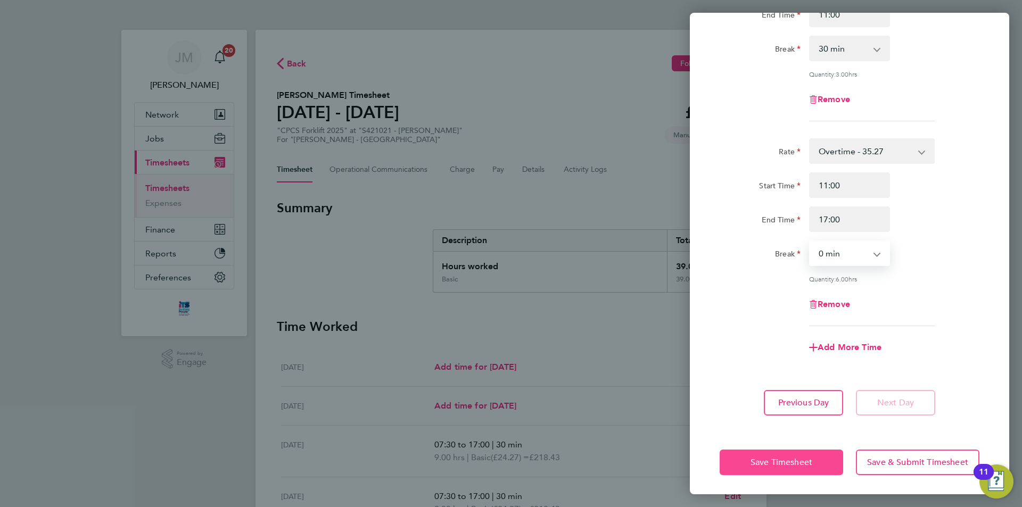
click at [795, 460] on span "Save Timesheet" at bounding box center [782, 462] width 62 height 11
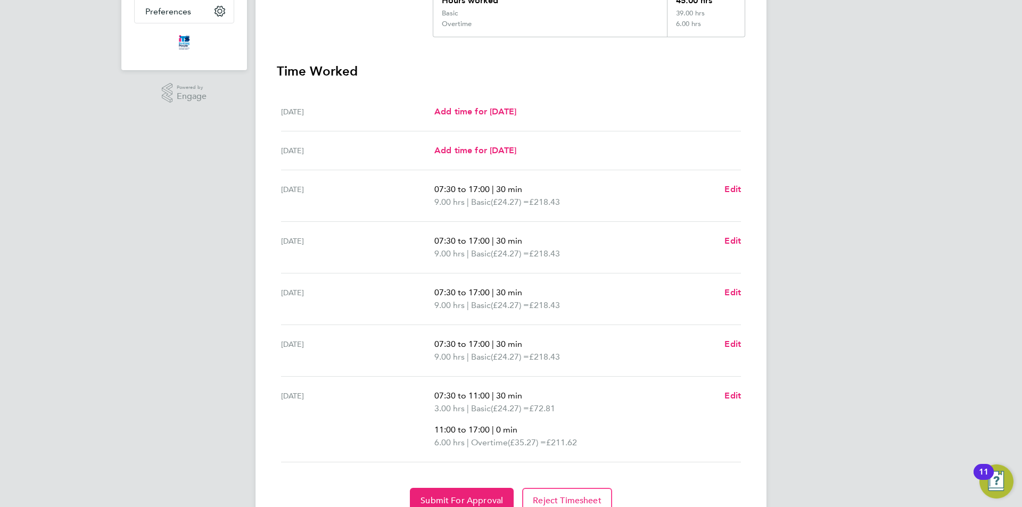
scroll to position [315, 0]
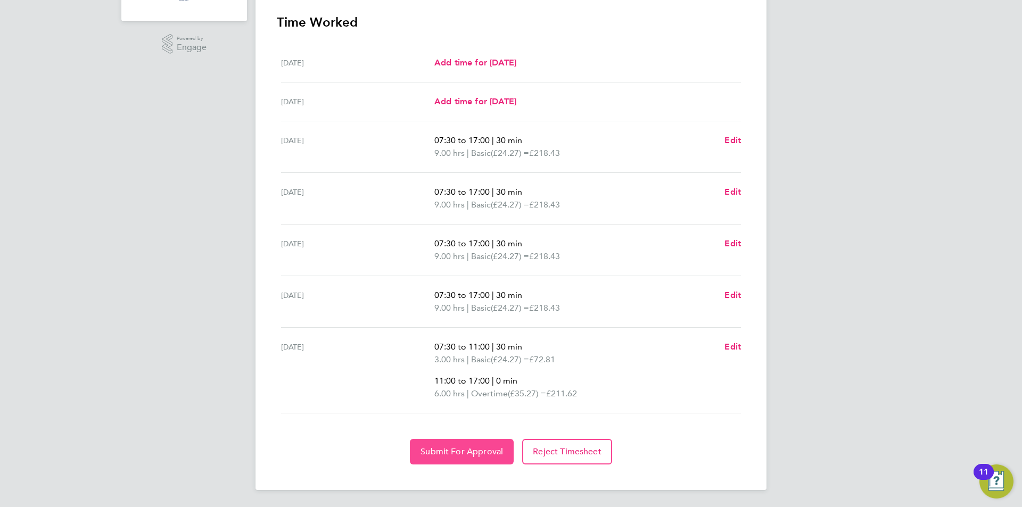
click at [467, 452] on span "Submit For Approval" at bounding box center [462, 452] width 83 height 11
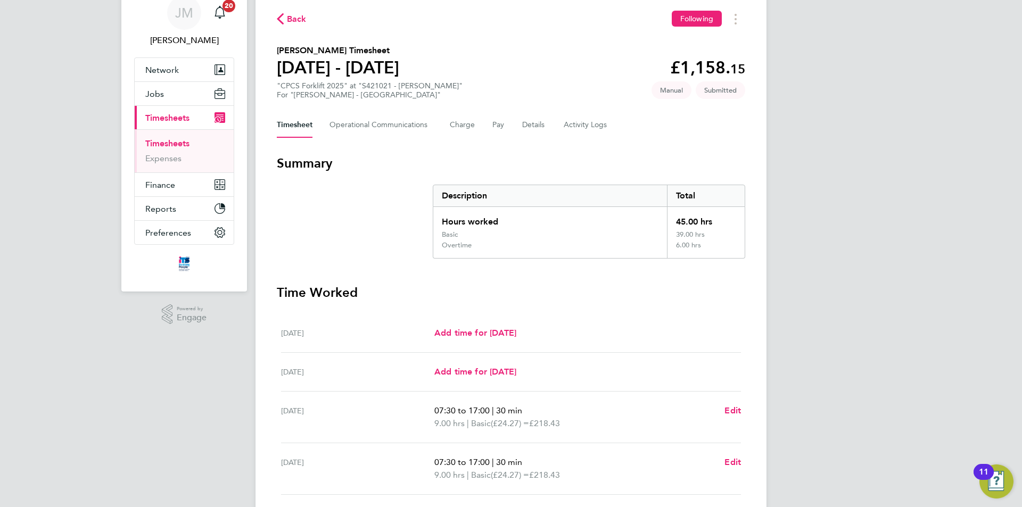
scroll to position [0, 0]
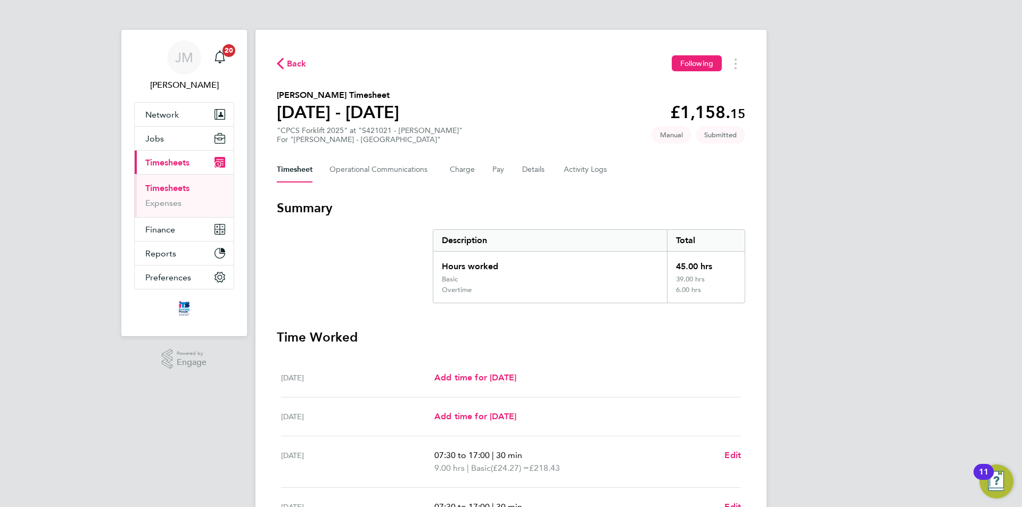
click at [288, 65] on span "Back" at bounding box center [297, 64] width 20 height 13
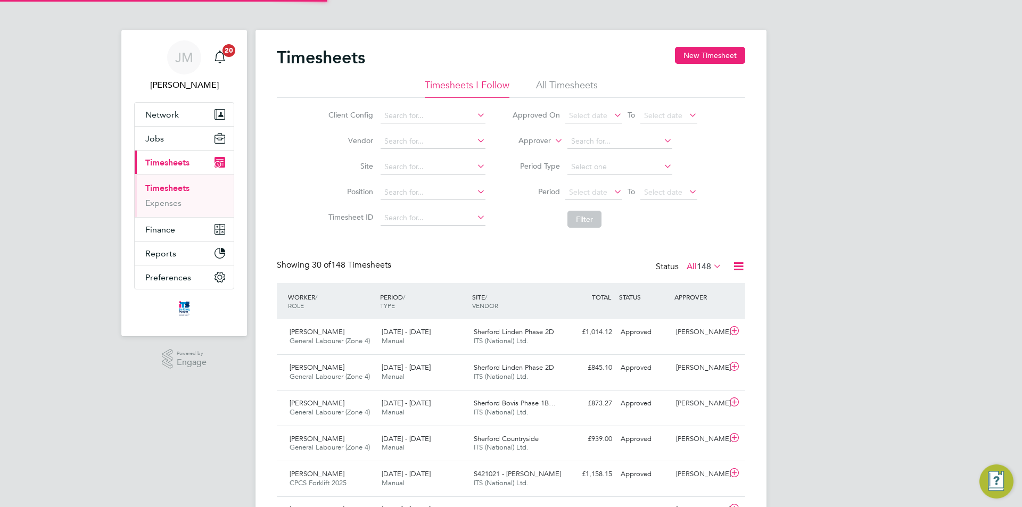
scroll to position [27, 93]
